Goal: Check status: Check status

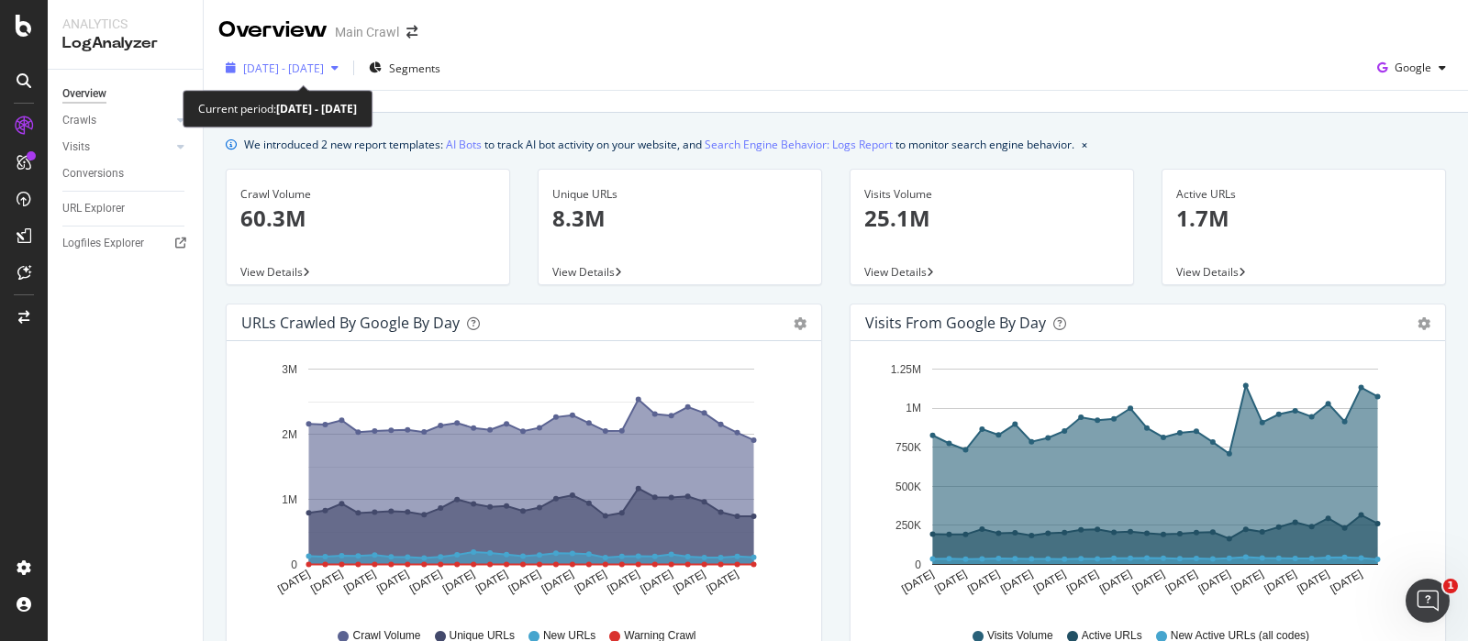
click at [313, 62] on span "[DATE] - [DATE]" at bounding box center [283, 69] width 81 height 16
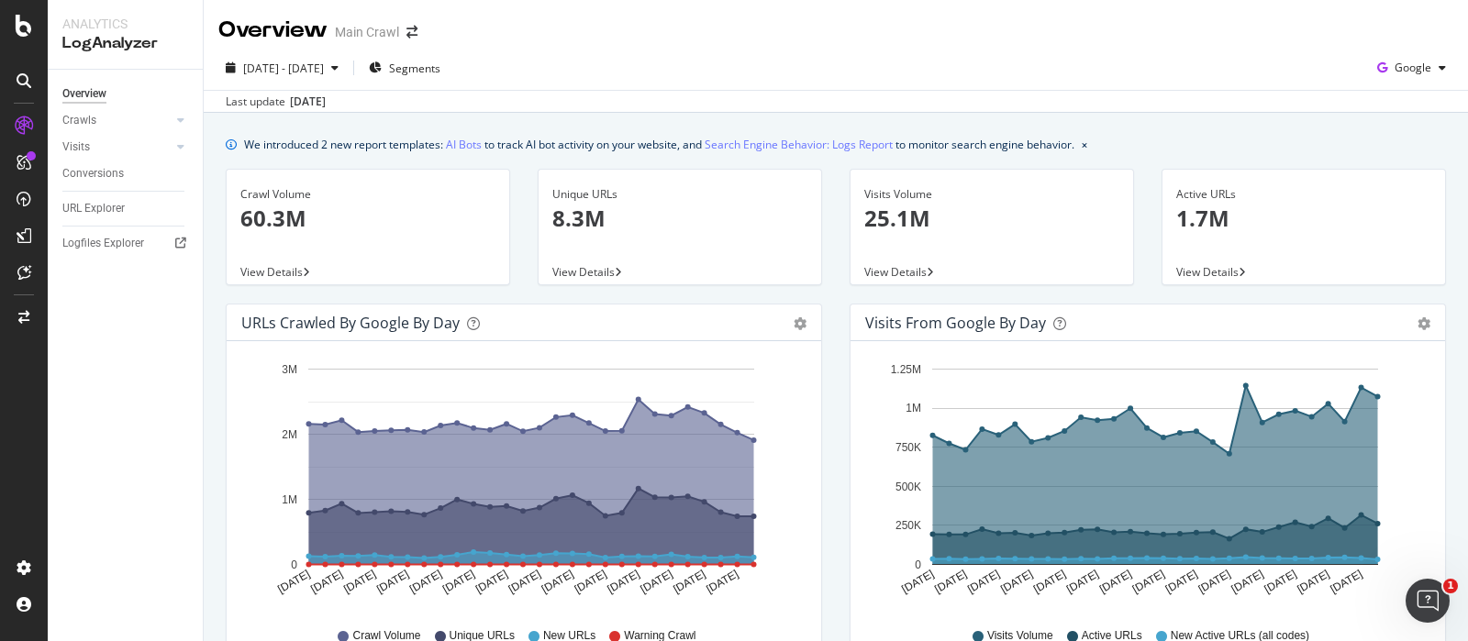
click at [780, 90] on div "Last update [DATE]" at bounding box center [836, 101] width 1264 height 22
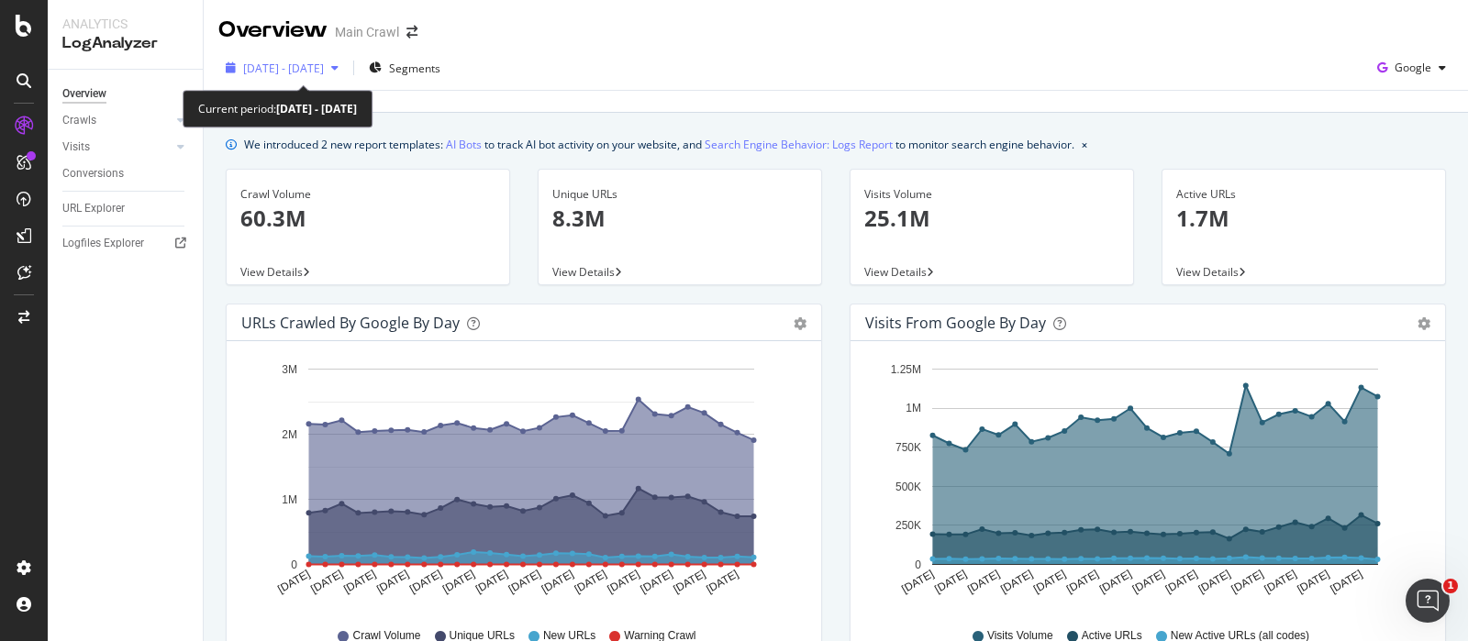
click at [324, 69] on span "[DATE] - [DATE]" at bounding box center [283, 69] width 81 height 16
